Goal: Information Seeking & Learning: Learn about a topic

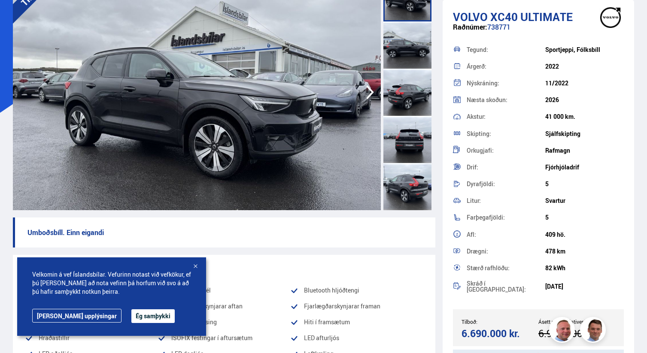
click at [406, 33] on div at bounding box center [407, 44] width 48 height 47
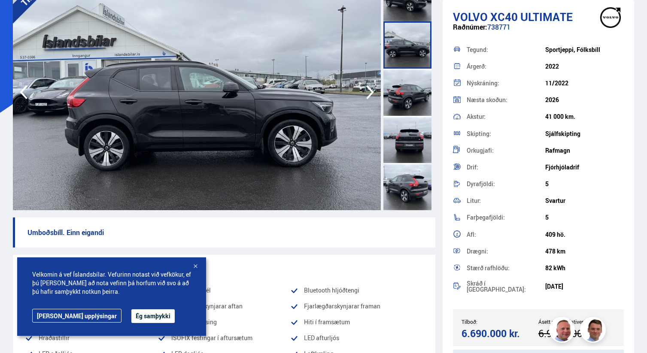
click at [403, 82] on div at bounding box center [407, 92] width 48 height 47
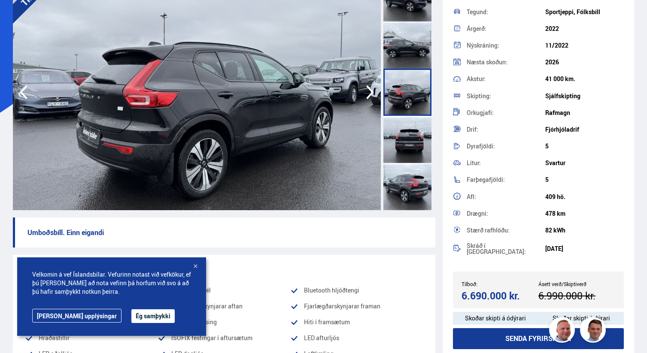
scroll to position [39, 0]
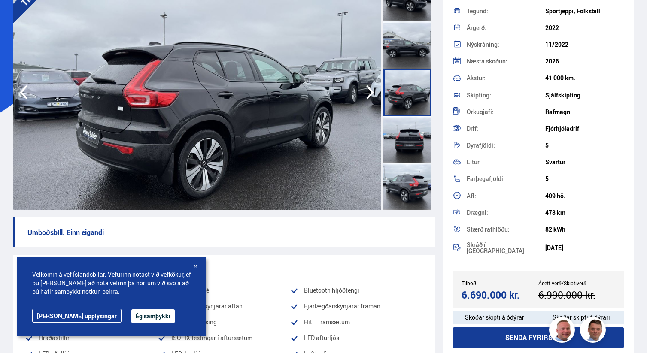
drag, startPoint x: 459, startPoint y: 291, endPoint x: 522, endPoint y: 293, distance: 62.7
click at [522, 293] on div "Tilboð: 6.690.000 kr. Ásett verð/Skiptiverð 6.990.000 kr." at bounding box center [538, 289] width 171 height 37
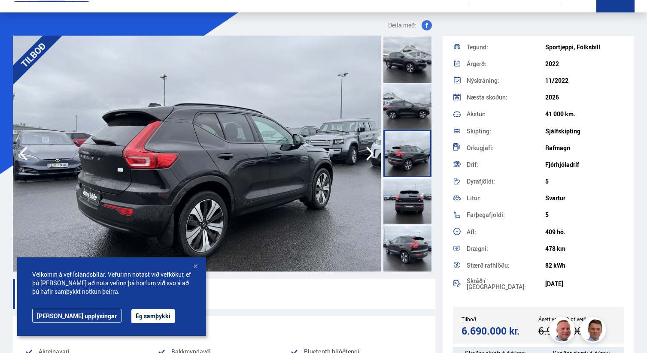
scroll to position [25, 0]
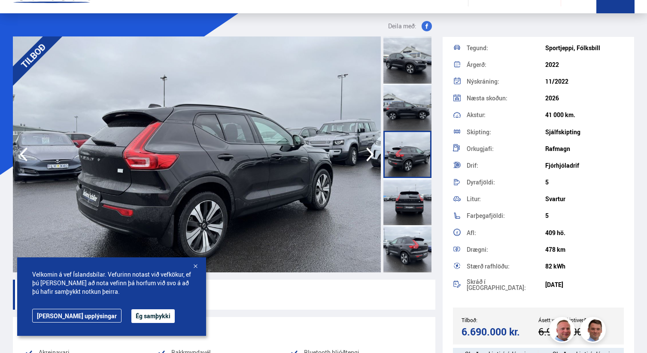
click at [367, 152] on icon "button" at bounding box center [369, 154] width 17 height 21
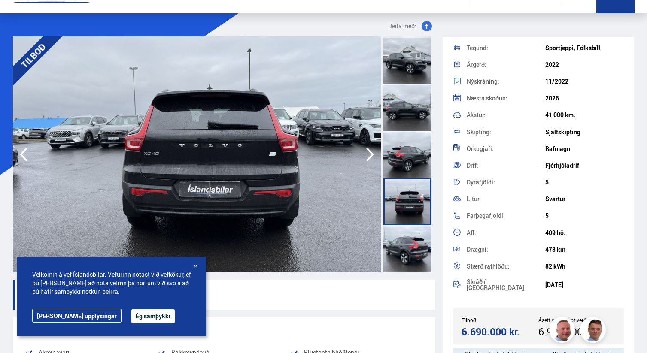
click at [367, 152] on icon "button" at bounding box center [369, 154] width 17 height 21
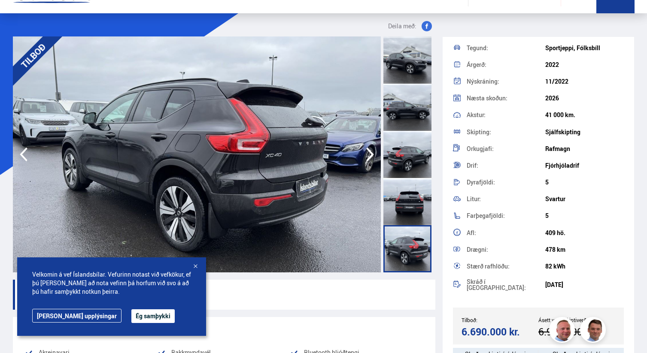
click at [367, 152] on icon "button" at bounding box center [369, 154] width 17 height 21
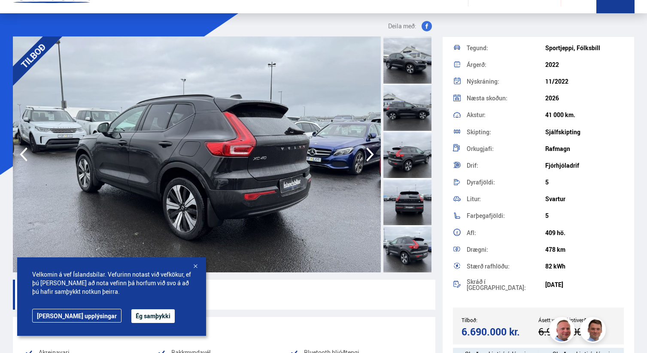
click at [367, 152] on icon "button" at bounding box center [369, 154] width 17 height 21
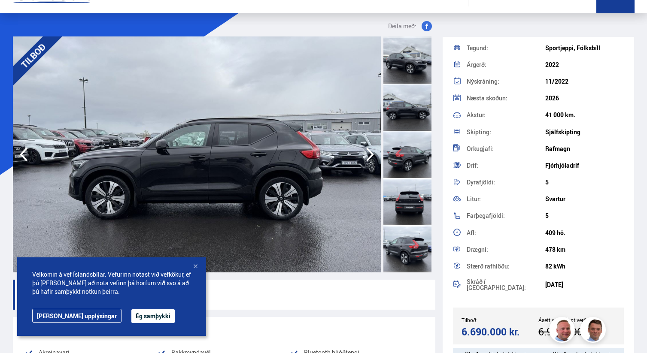
click at [367, 152] on icon "button" at bounding box center [369, 154] width 17 height 21
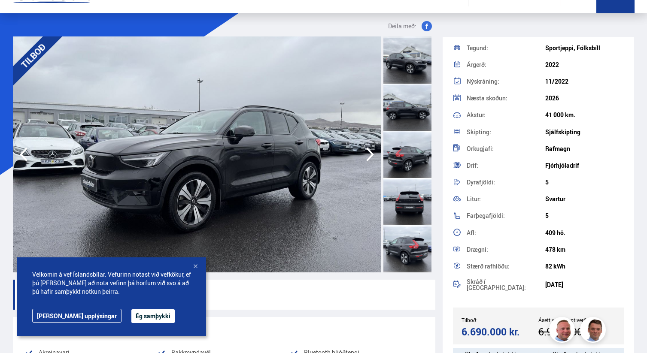
click at [367, 152] on icon "button" at bounding box center [369, 154] width 17 height 21
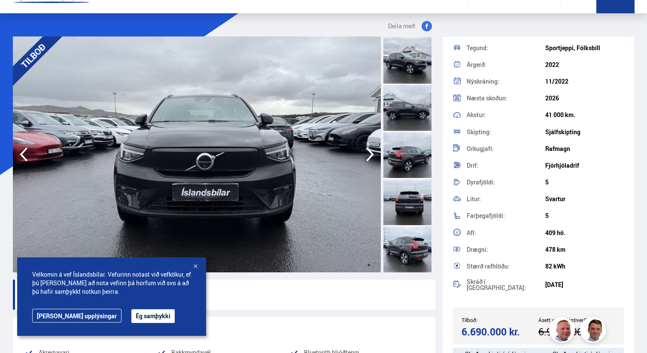
click at [367, 152] on icon "button" at bounding box center [369, 154] width 17 height 21
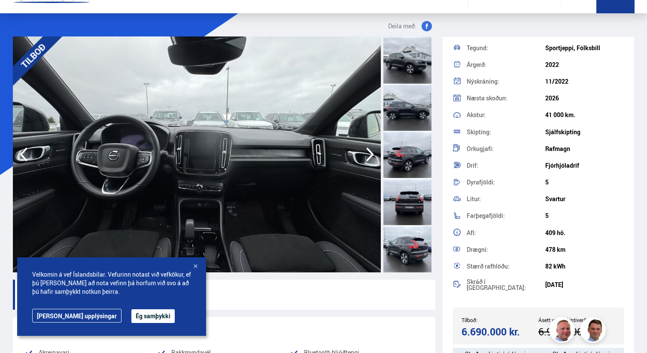
click at [367, 152] on icon "button" at bounding box center [369, 154] width 17 height 21
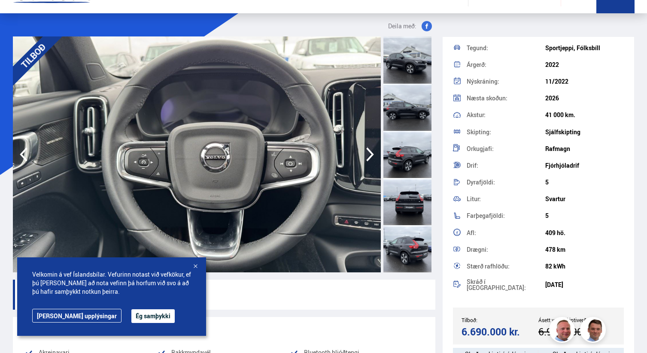
click at [367, 152] on icon "button" at bounding box center [369, 154] width 17 height 21
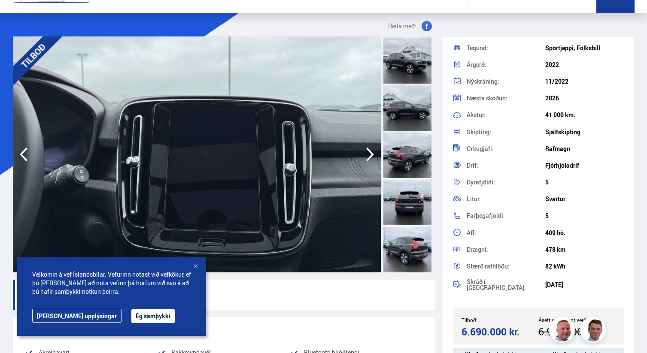
click at [367, 152] on icon "button" at bounding box center [369, 154] width 17 height 21
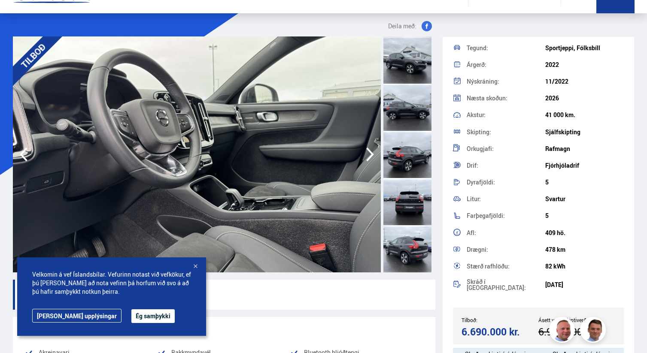
click at [367, 152] on icon "button" at bounding box center [369, 154] width 17 height 21
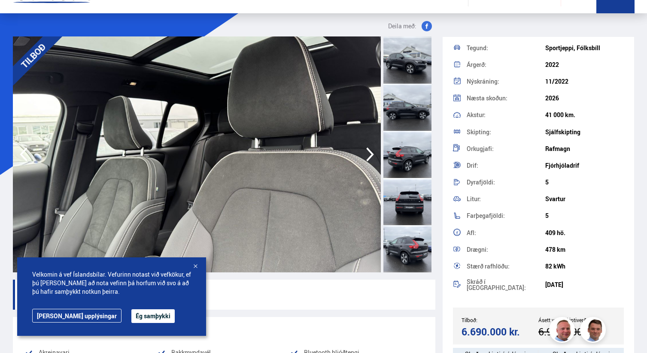
click at [367, 152] on icon "button" at bounding box center [369, 154] width 17 height 21
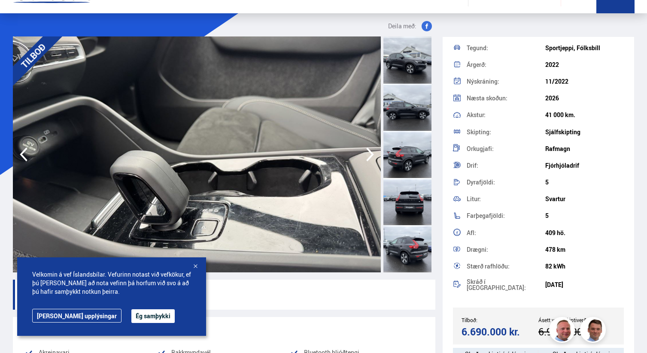
click at [367, 152] on icon "button" at bounding box center [369, 154] width 17 height 21
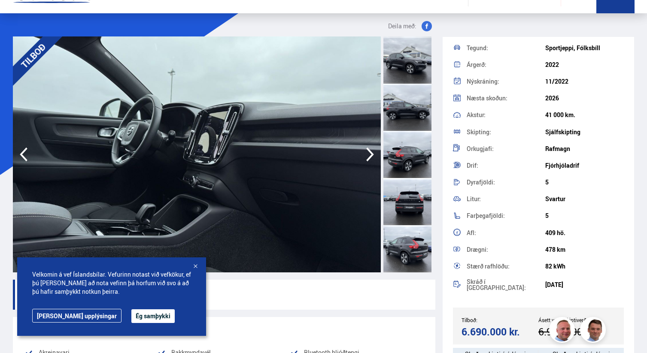
click at [367, 152] on icon "button" at bounding box center [369, 154] width 17 height 21
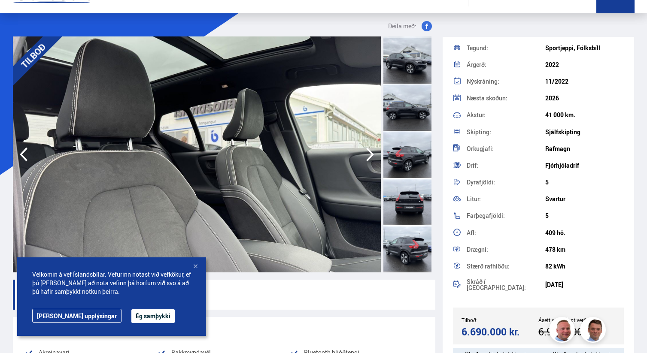
click at [367, 152] on icon "button" at bounding box center [369, 154] width 17 height 21
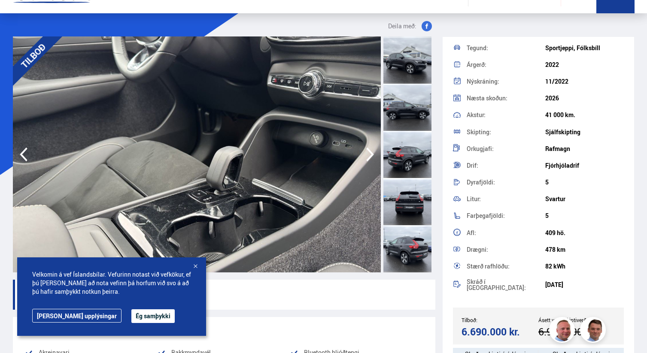
click at [367, 152] on icon "button" at bounding box center [369, 154] width 17 height 21
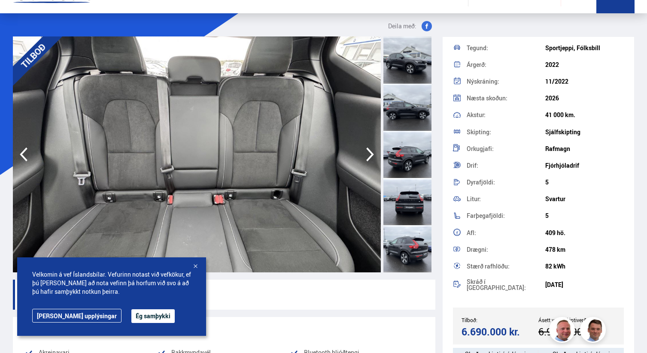
scroll to position [0, 0]
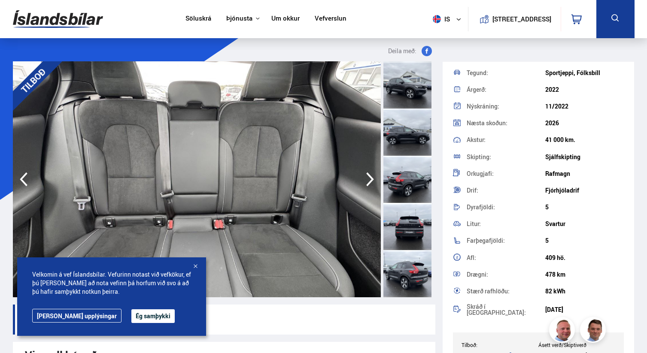
click at [369, 178] on icon "button" at bounding box center [369, 179] width 17 height 21
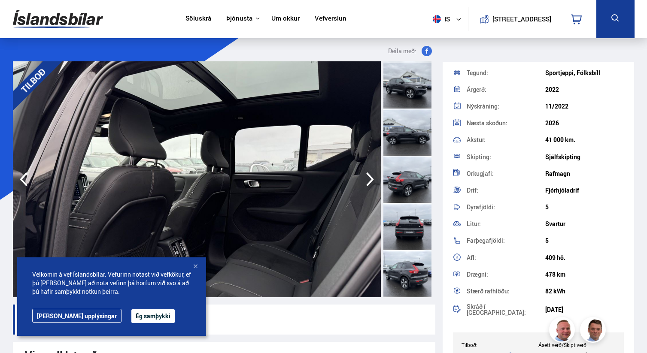
click at [369, 178] on icon "button" at bounding box center [369, 179] width 17 height 21
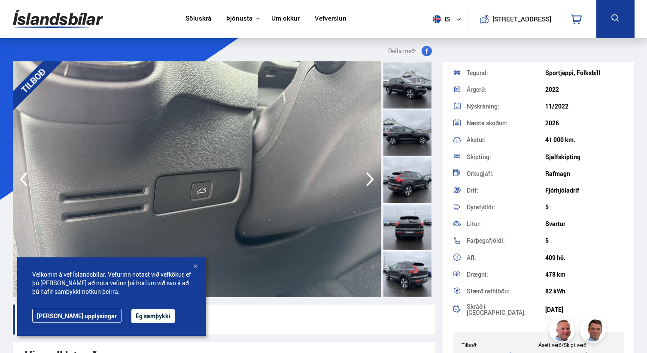
click at [369, 178] on icon "button" at bounding box center [369, 179] width 17 height 21
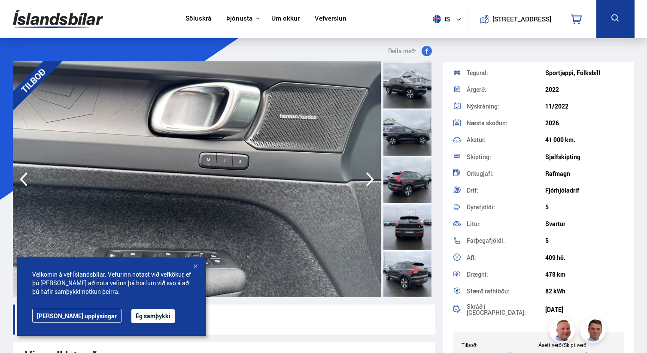
click at [369, 178] on icon "button" at bounding box center [369, 179] width 17 height 21
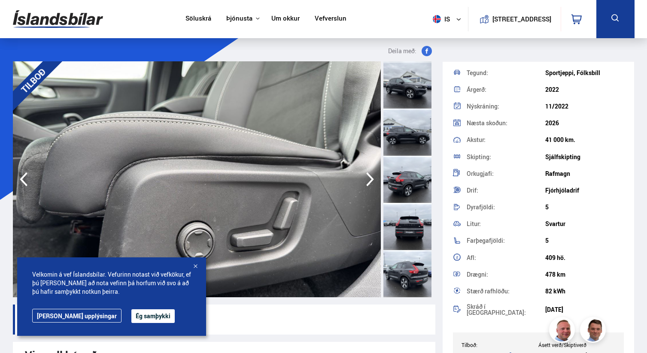
click at [369, 178] on icon "button" at bounding box center [369, 179] width 17 height 21
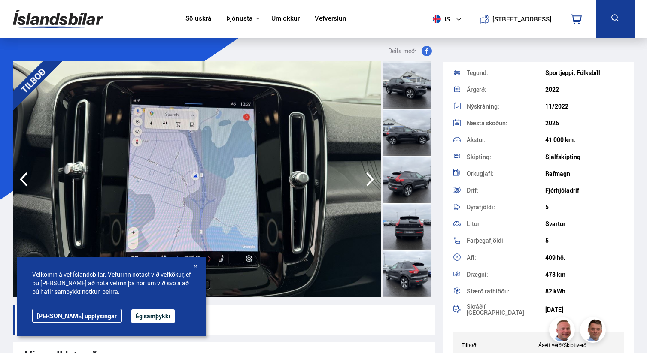
click at [369, 178] on icon "button" at bounding box center [369, 179] width 17 height 21
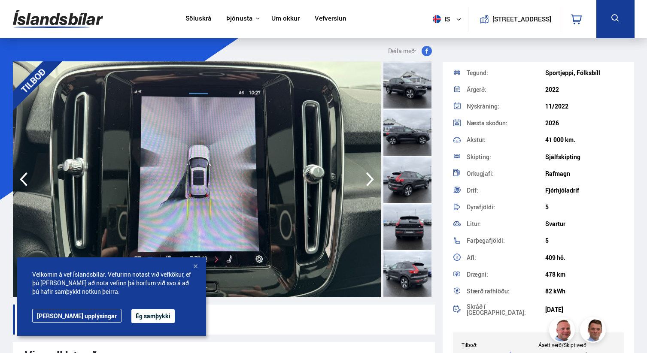
click at [369, 178] on icon "button" at bounding box center [369, 179] width 17 height 21
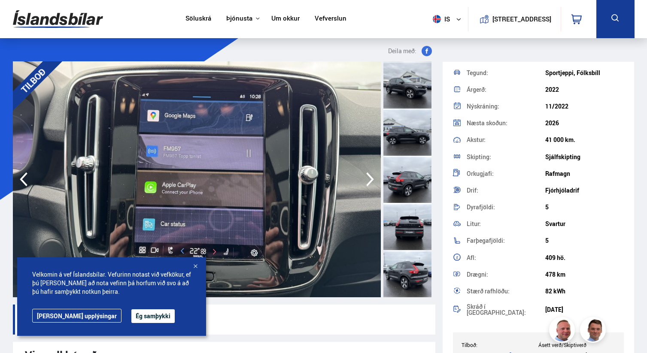
click at [194, 266] on div at bounding box center [195, 267] width 9 height 9
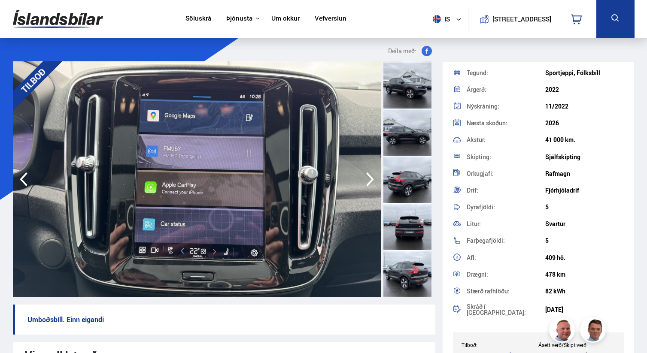
click at [362, 183] on icon "button" at bounding box center [369, 179] width 17 height 21
